Goal: Find specific page/section: Find specific page/section

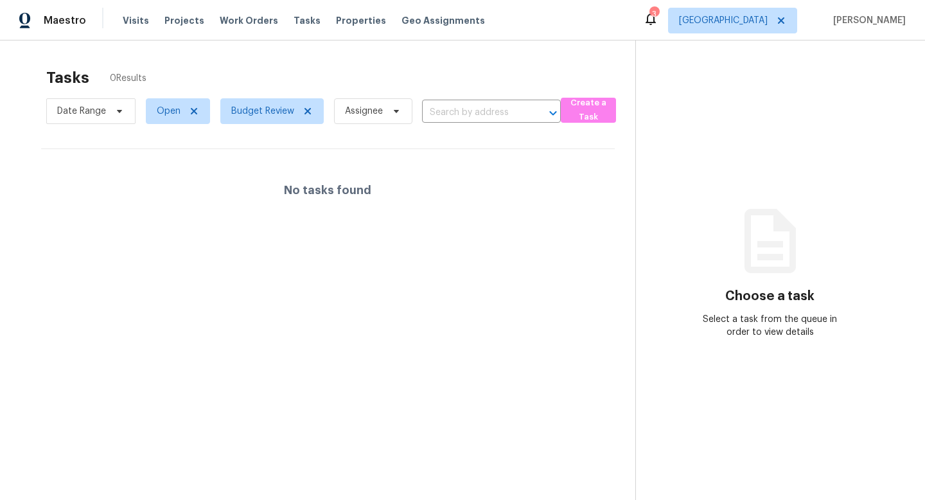
scroll to position [3, 0]
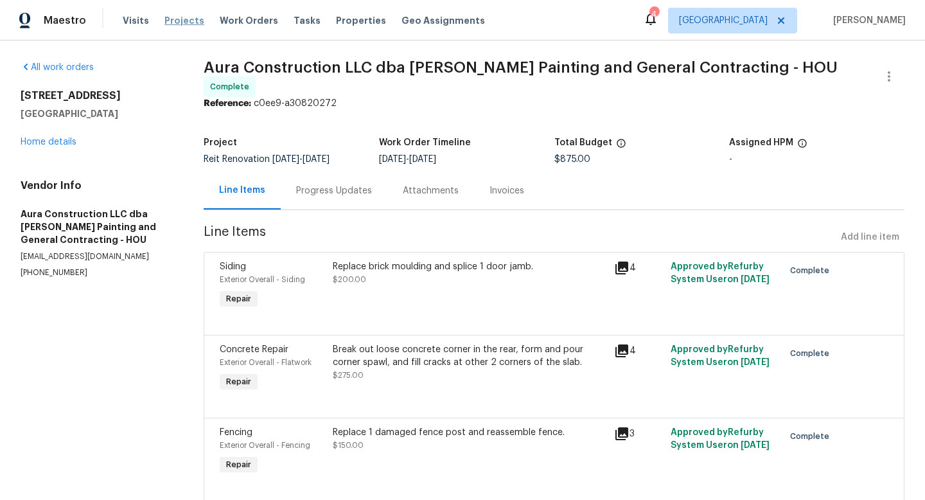
click at [176, 23] on span "Projects" at bounding box center [185, 20] width 40 height 13
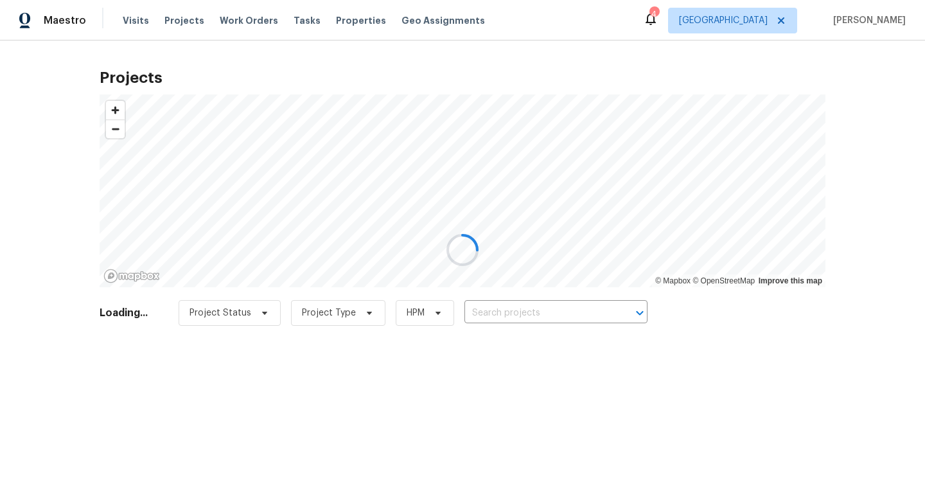
click at [497, 308] on div at bounding box center [462, 250] width 925 height 500
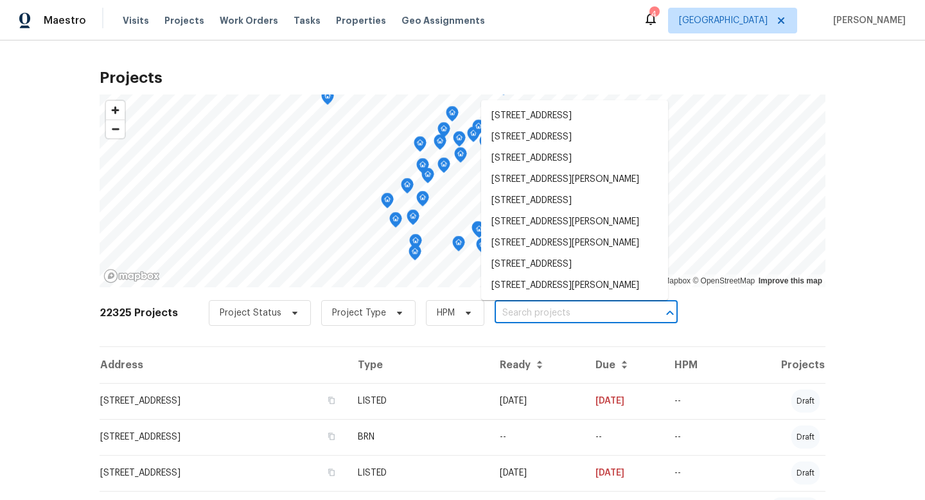
click at [515, 312] on input "text" at bounding box center [568, 313] width 147 height 20
paste input "[STREET_ADDRESS]"
type input "[STREET_ADDRESS]"
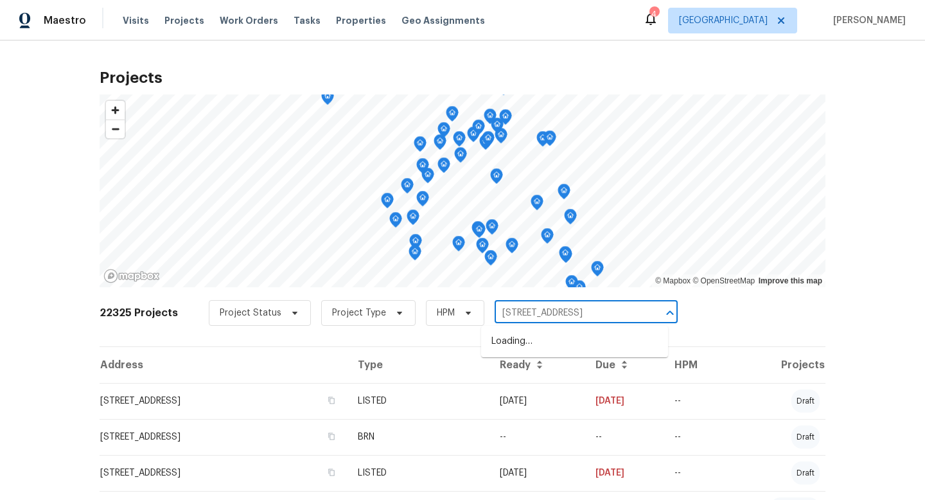
scroll to position [0, 46]
click at [526, 339] on li "[STREET_ADDRESS]" at bounding box center [574, 341] width 187 height 21
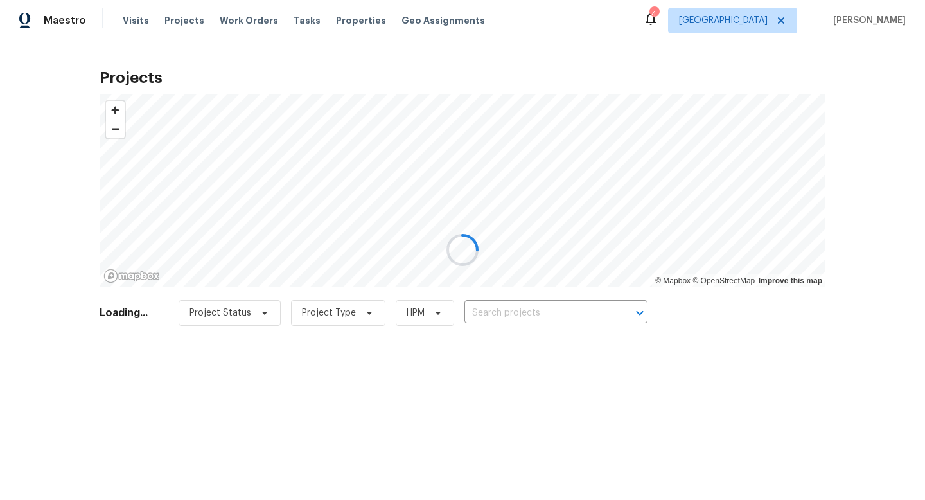
type input "[STREET_ADDRESS]"
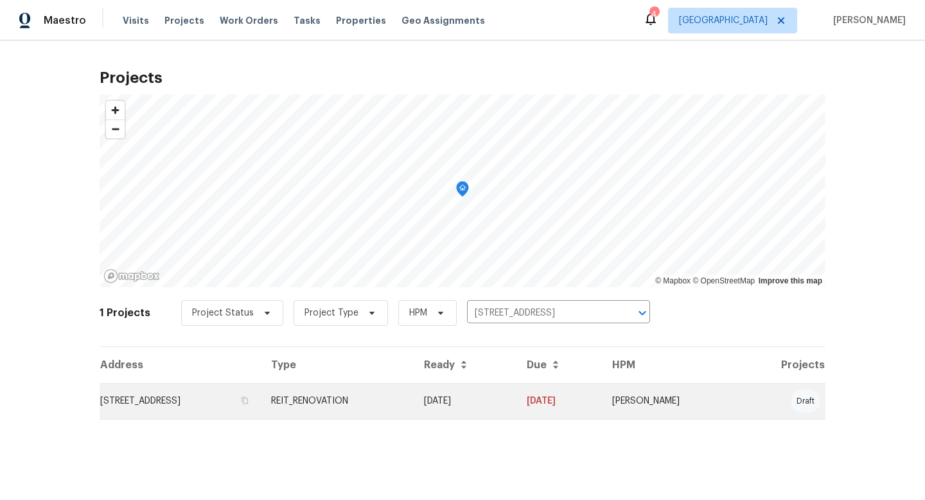
click at [412, 403] on td "REIT_RENOVATION" at bounding box center [337, 401] width 153 height 36
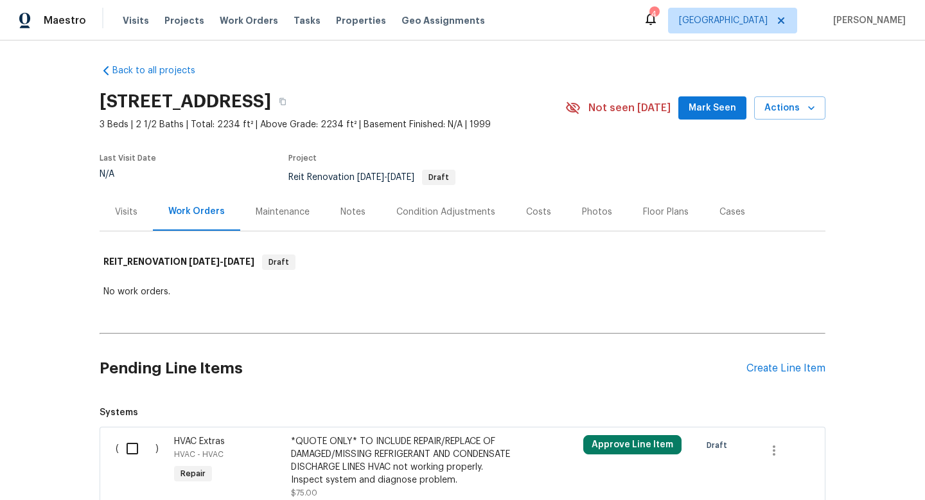
scroll to position [3, 0]
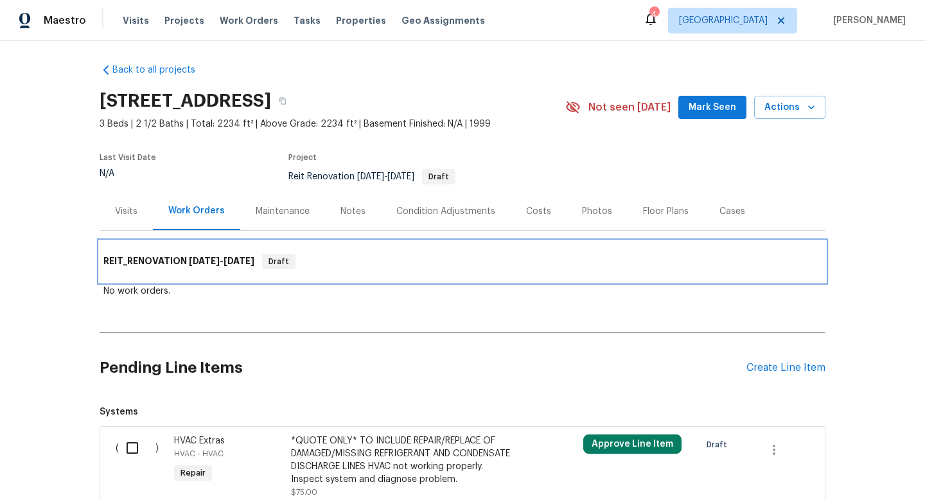
click at [250, 260] on span "[DATE]" at bounding box center [239, 260] width 31 height 9
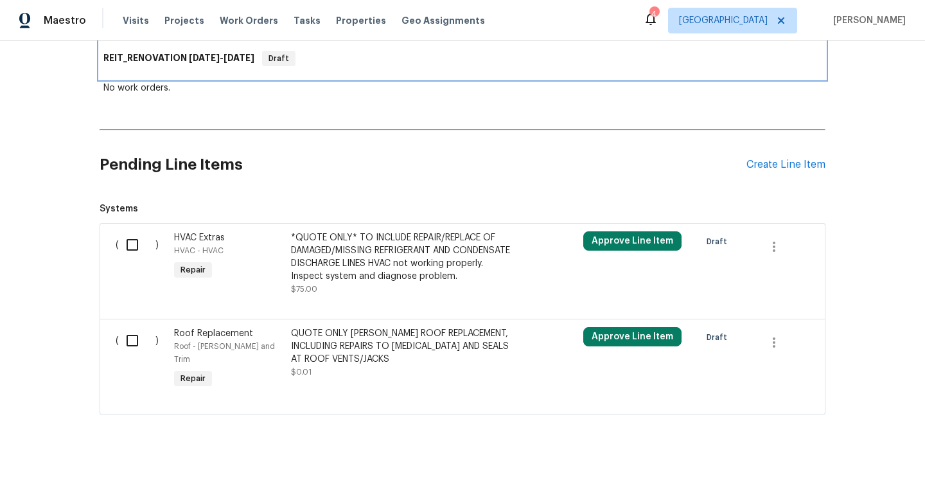
scroll to position [0, 0]
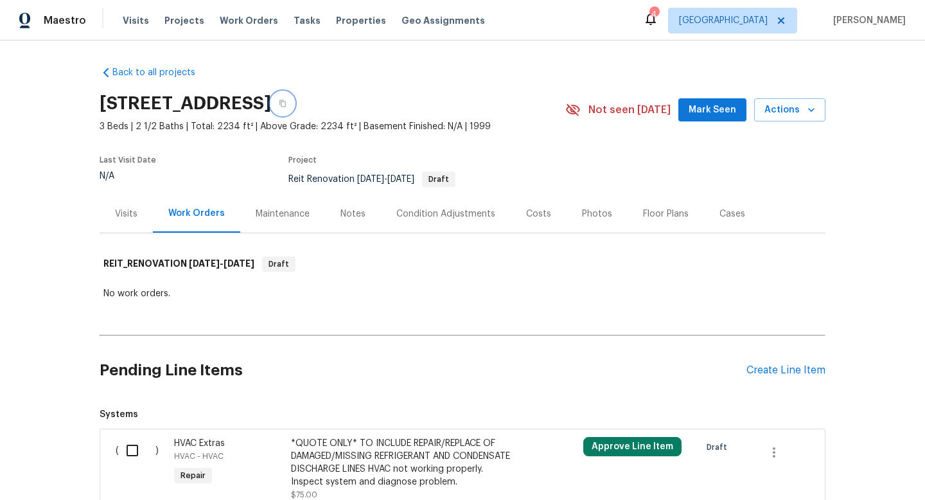
click at [286, 102] on icon "button" at bounding box center [283, 103] width 6 height 7
